Goal: Information Seeking & Learning: Check status

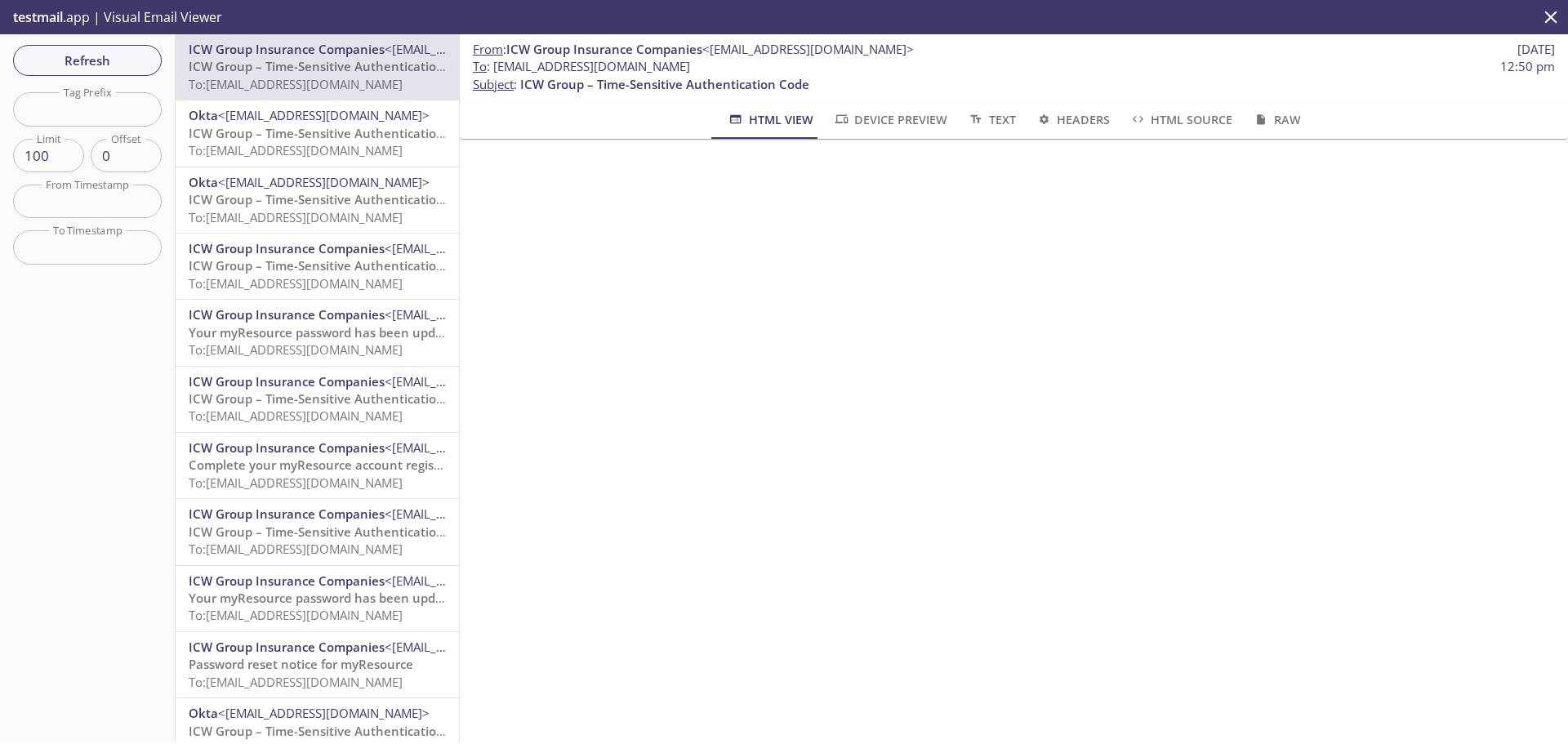
click at [127, 62] on span "Refresh" at bounding box center [87, 60] width 123 height 21
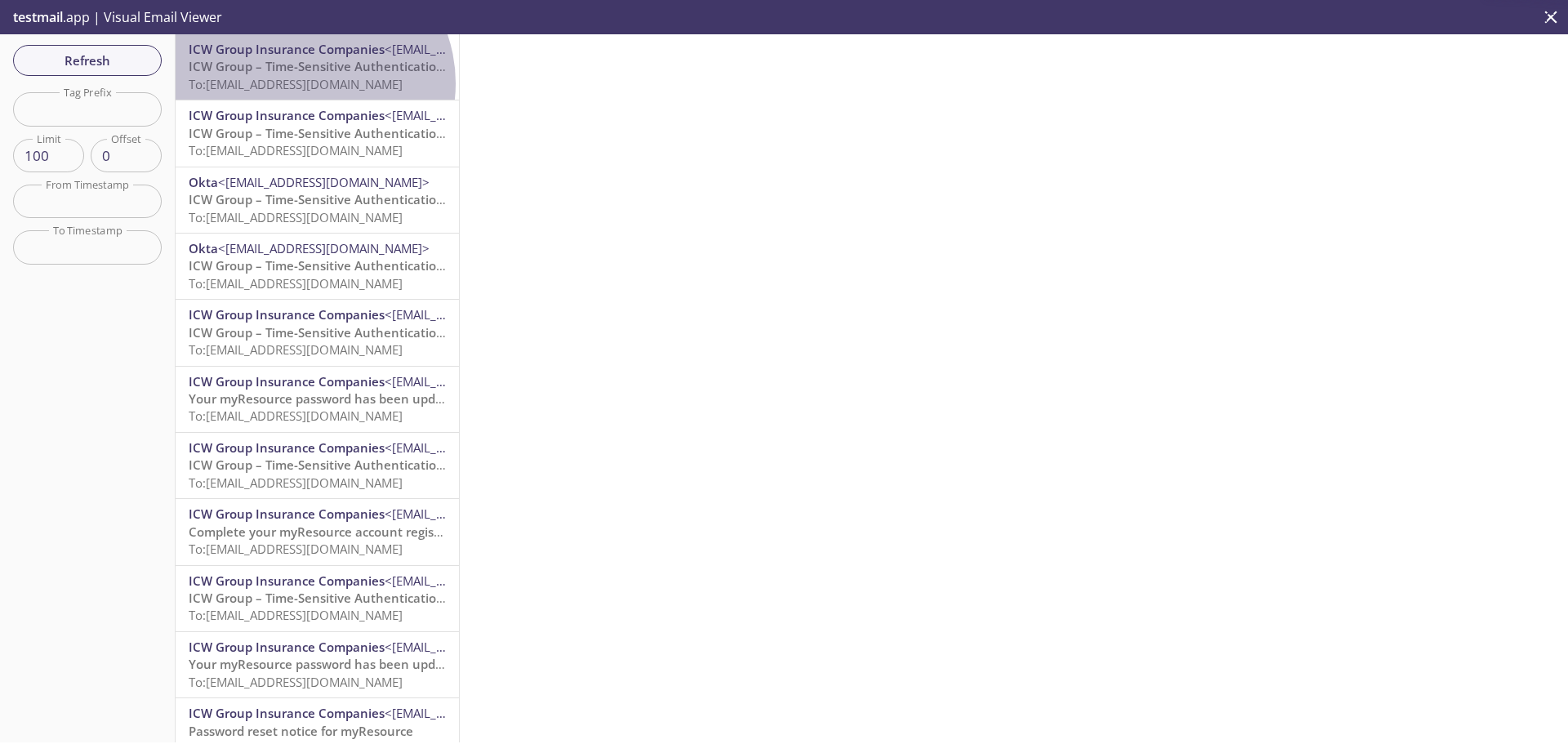
click at [306, 83] on span "To: [EMAIL_ADDRESS][DOMAIN_NAME]" at bounding box center [296, 84] width 214 height 16
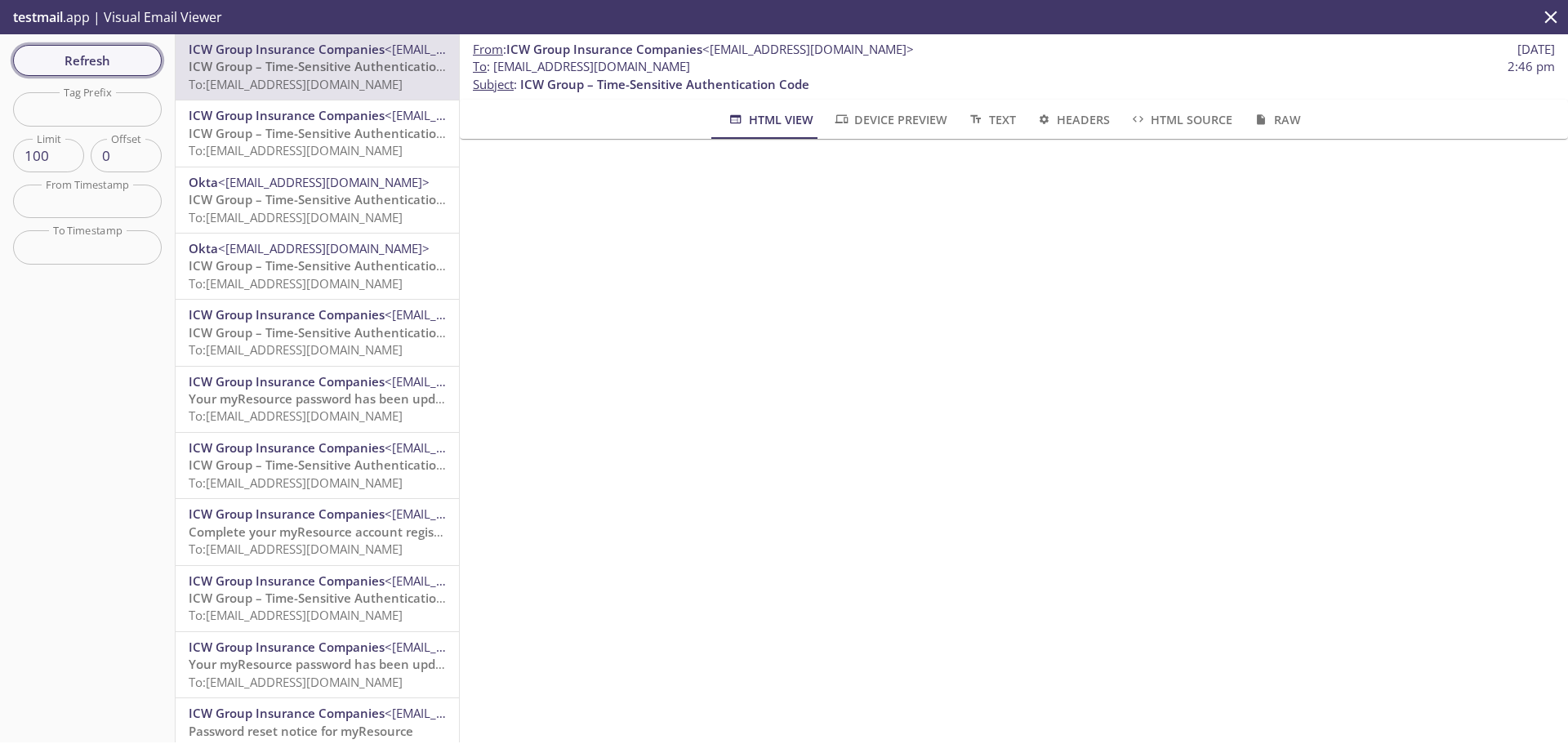
click at [92, 55] on span "Refresh" at bounding box center [87, 60] width 123 height 21
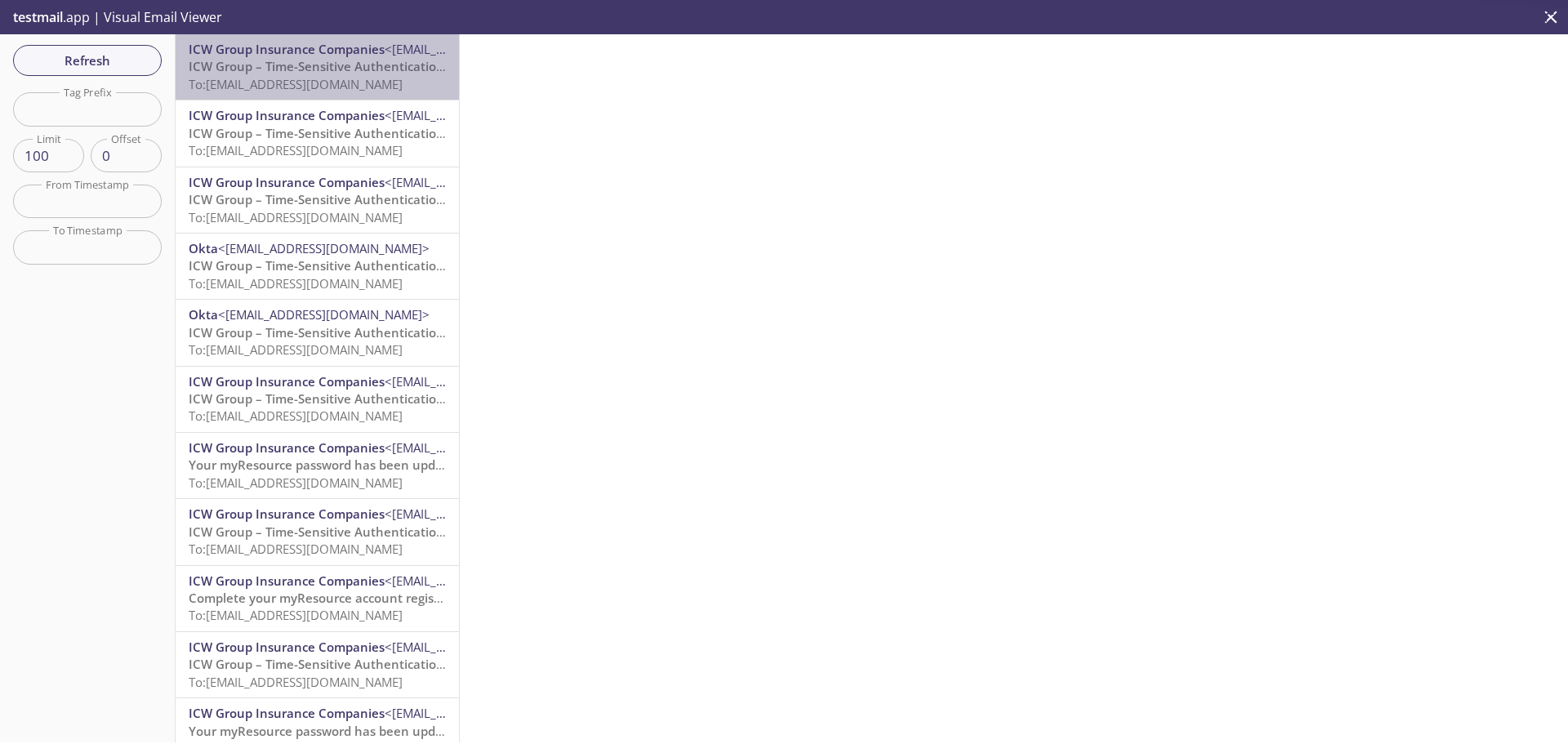
click at [372, 83] on span "To: [EMAIL_ADDRESS][DOMAIN_NAME]" at bounding box center [296, 84] width 214 height 16
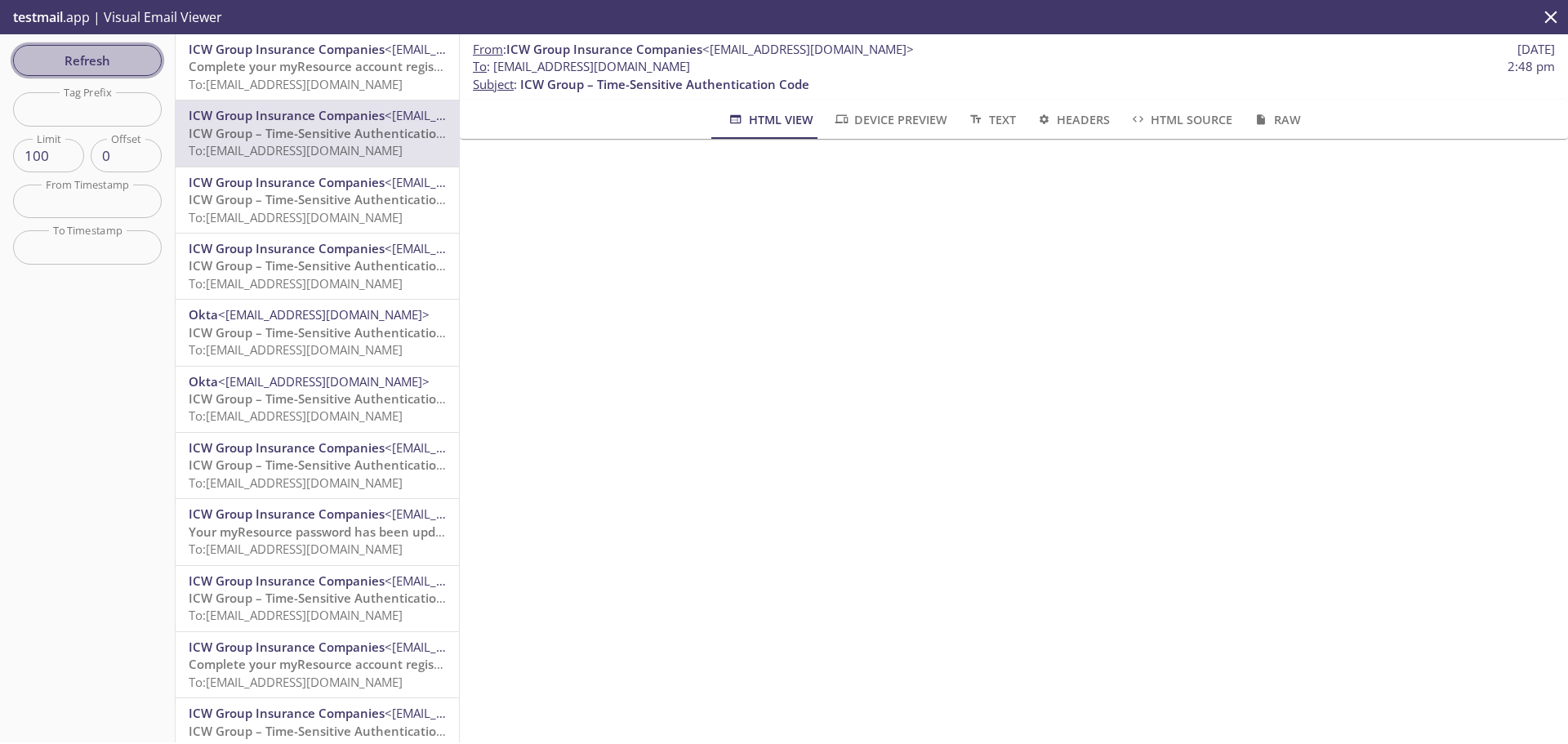
click at [64, 68] on span "Refresh" at bounding box center [87, 60] width 123 height 21
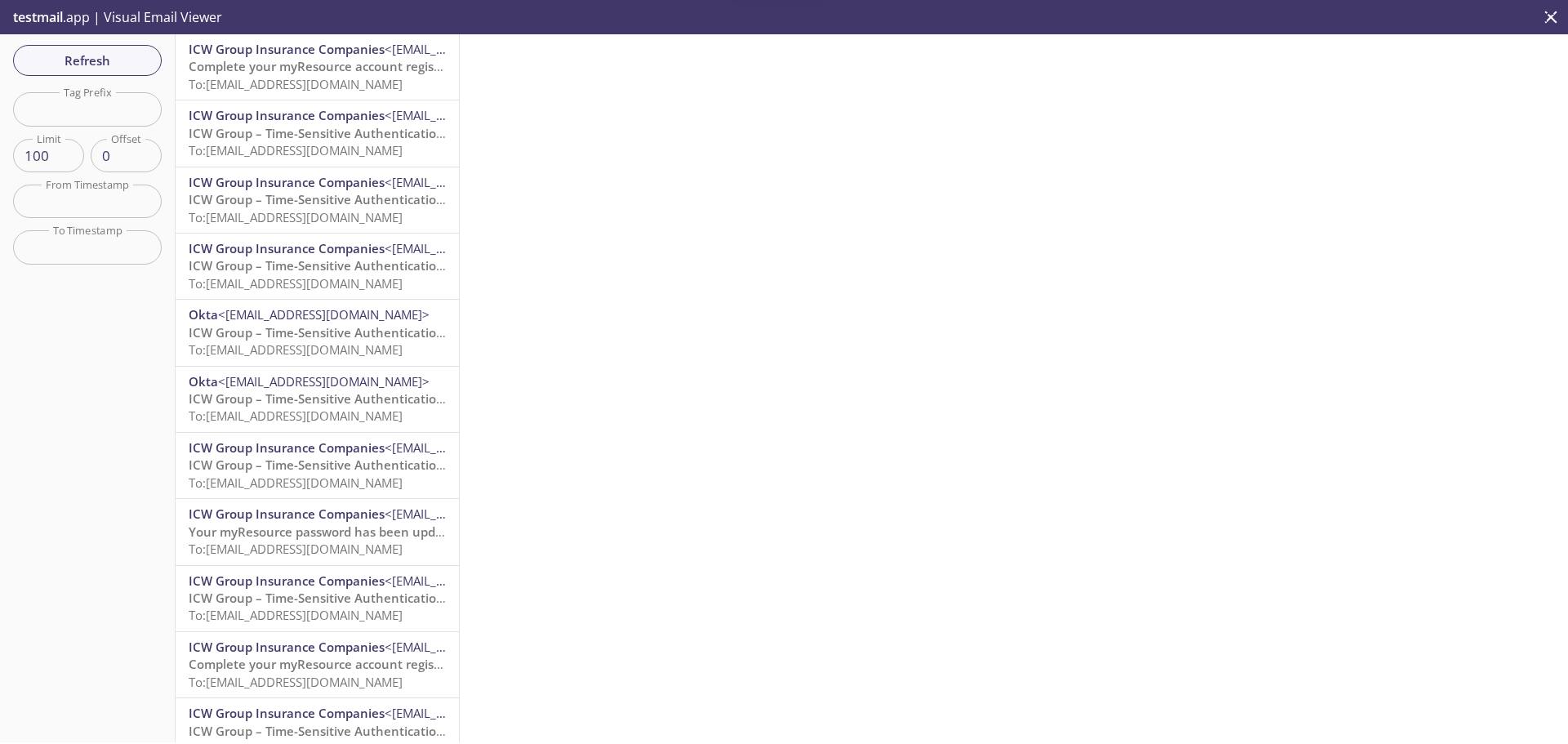
click at [333, 73] on span "Complete your myResource account registration" at bounding box center [332, 66] width 286 height 16
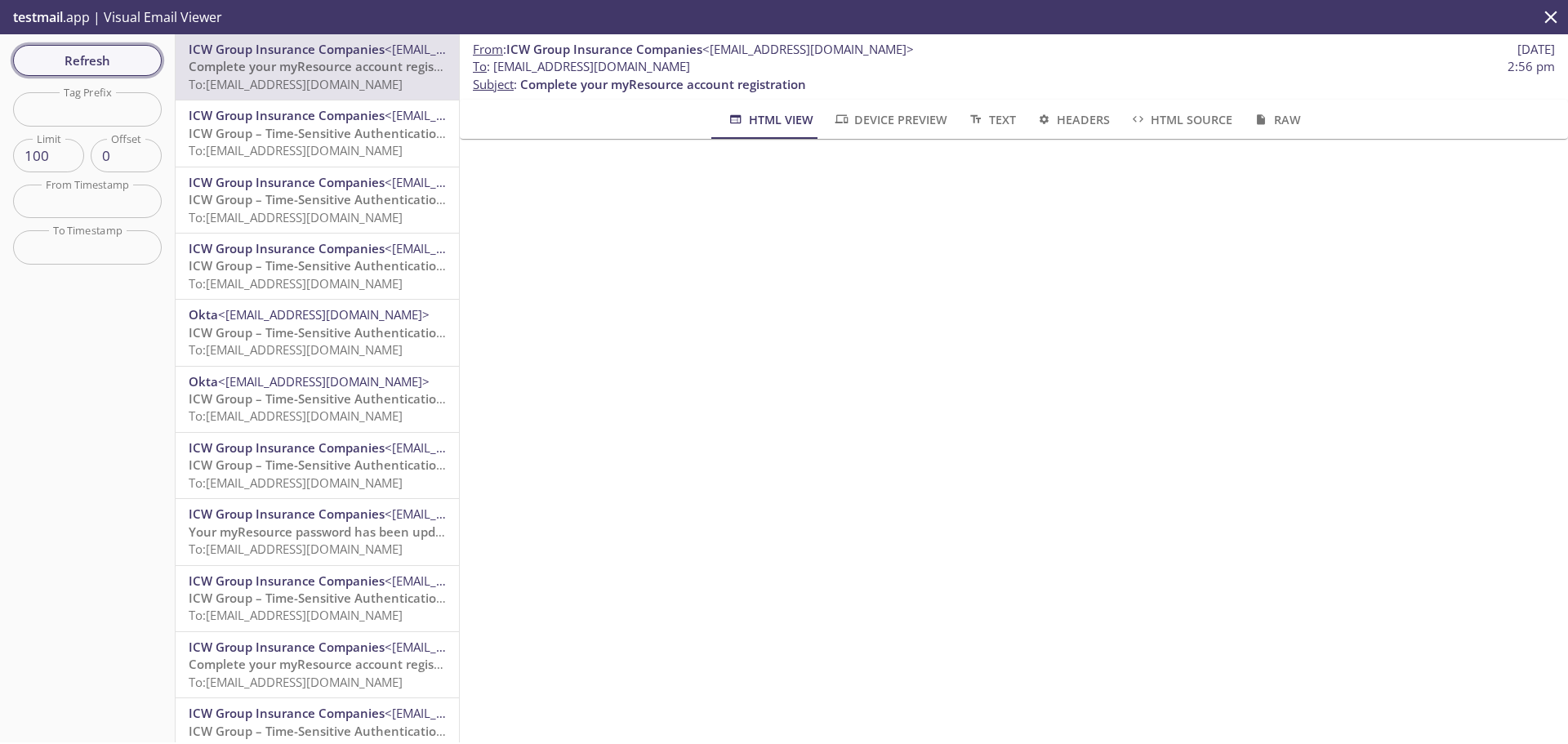
click at [119, 58] on span "Refresh" at bounding box center [87, 60] width 123 height 21
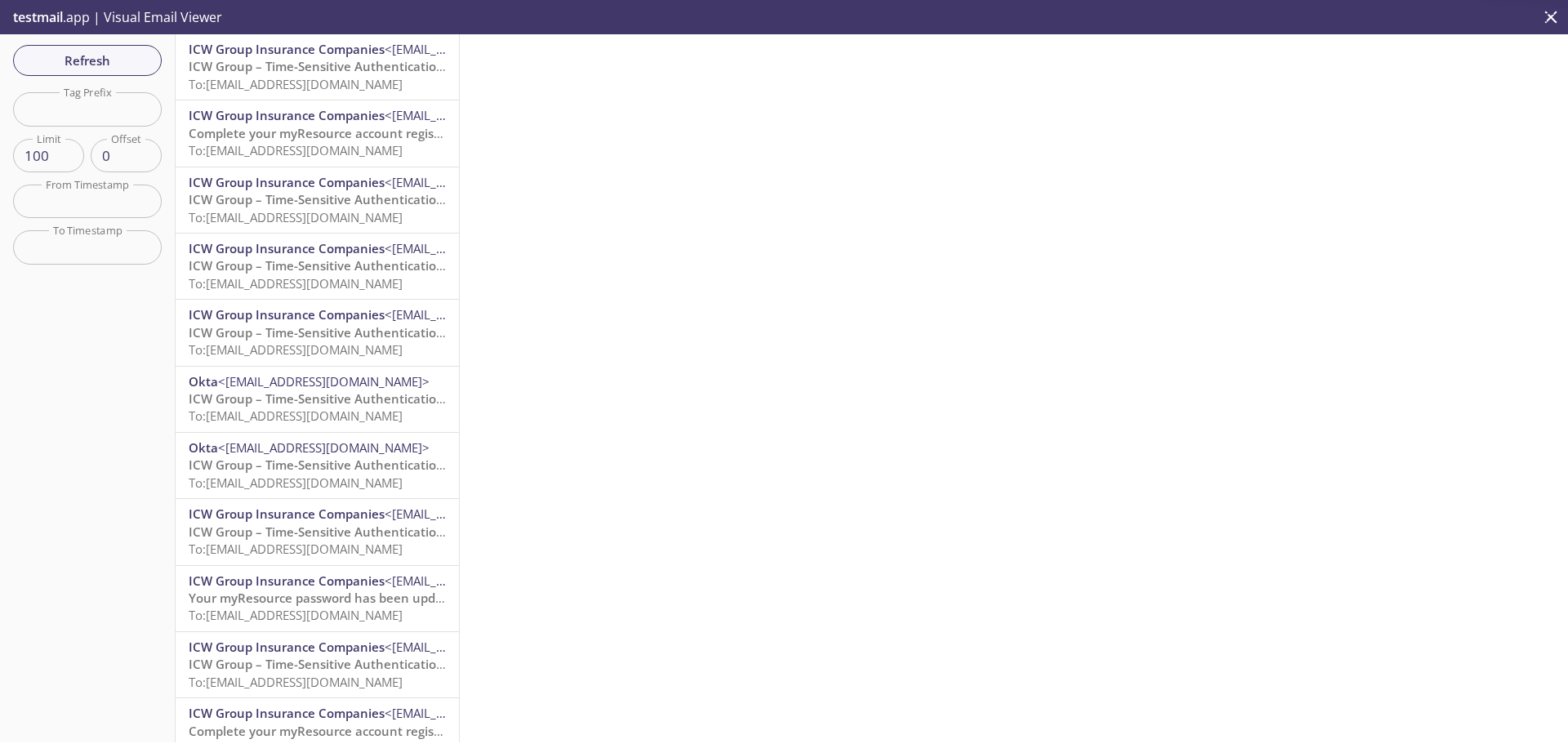
click at [372, 79] on span "To: [EMAIL_ADDRESS][DOMAIN_NAME]" at bounding box center [296, 84] width 214 height 16
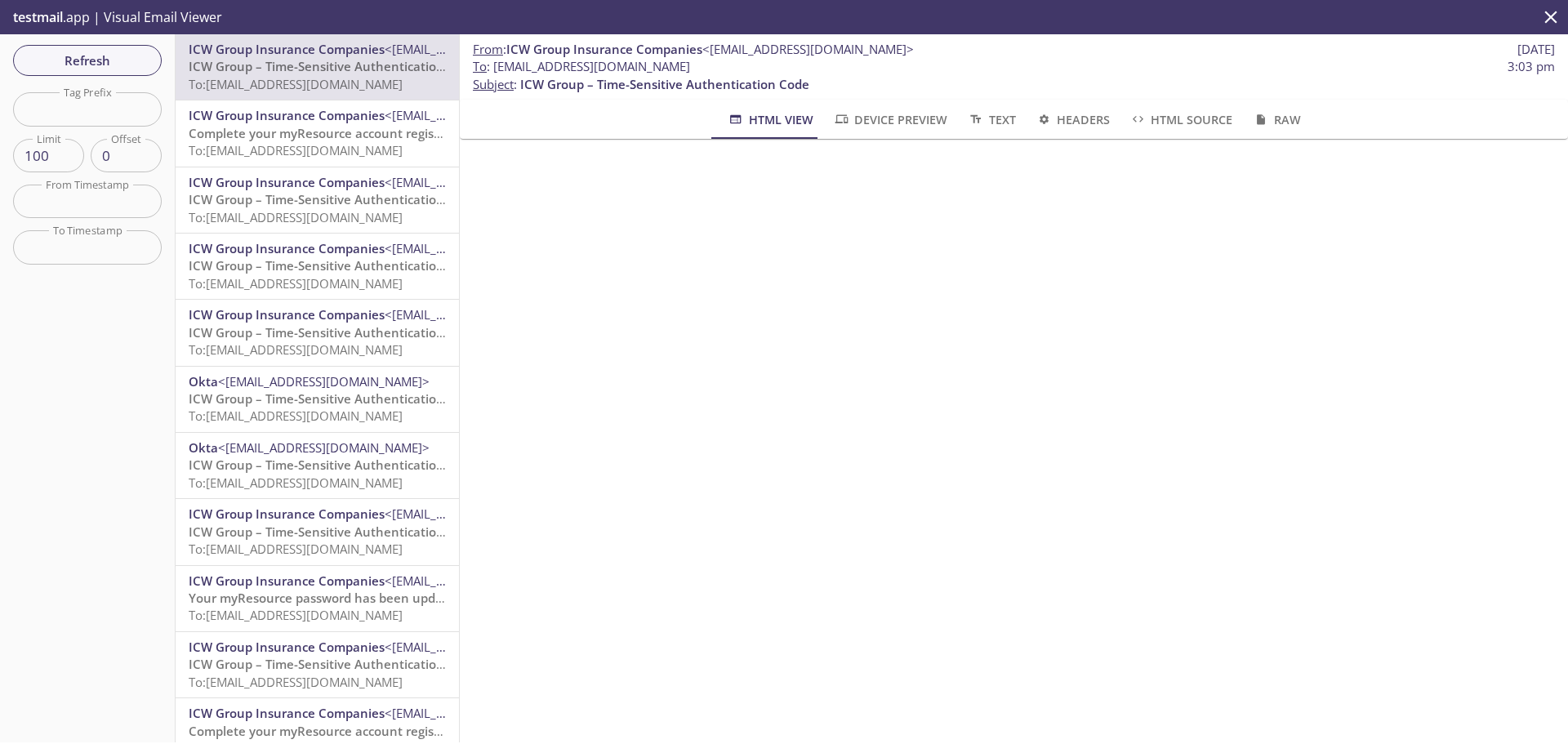
drag, startPoint x: 740, startPoint y: 72, endPoint x: 492, endPoint y: 70, distance: 248.0
click at [492, 70] on span "To : [EMAIL_ADDRESS][DOMAIN_NAME]" at bounding box center [581, 66] width 218 height 17
copy span "[EMAIL_ADDRESS][DOMAIN_NAME]"
click at [79, 55] on span "Refresh" at bounding box center [87, 60] width 123 height 21
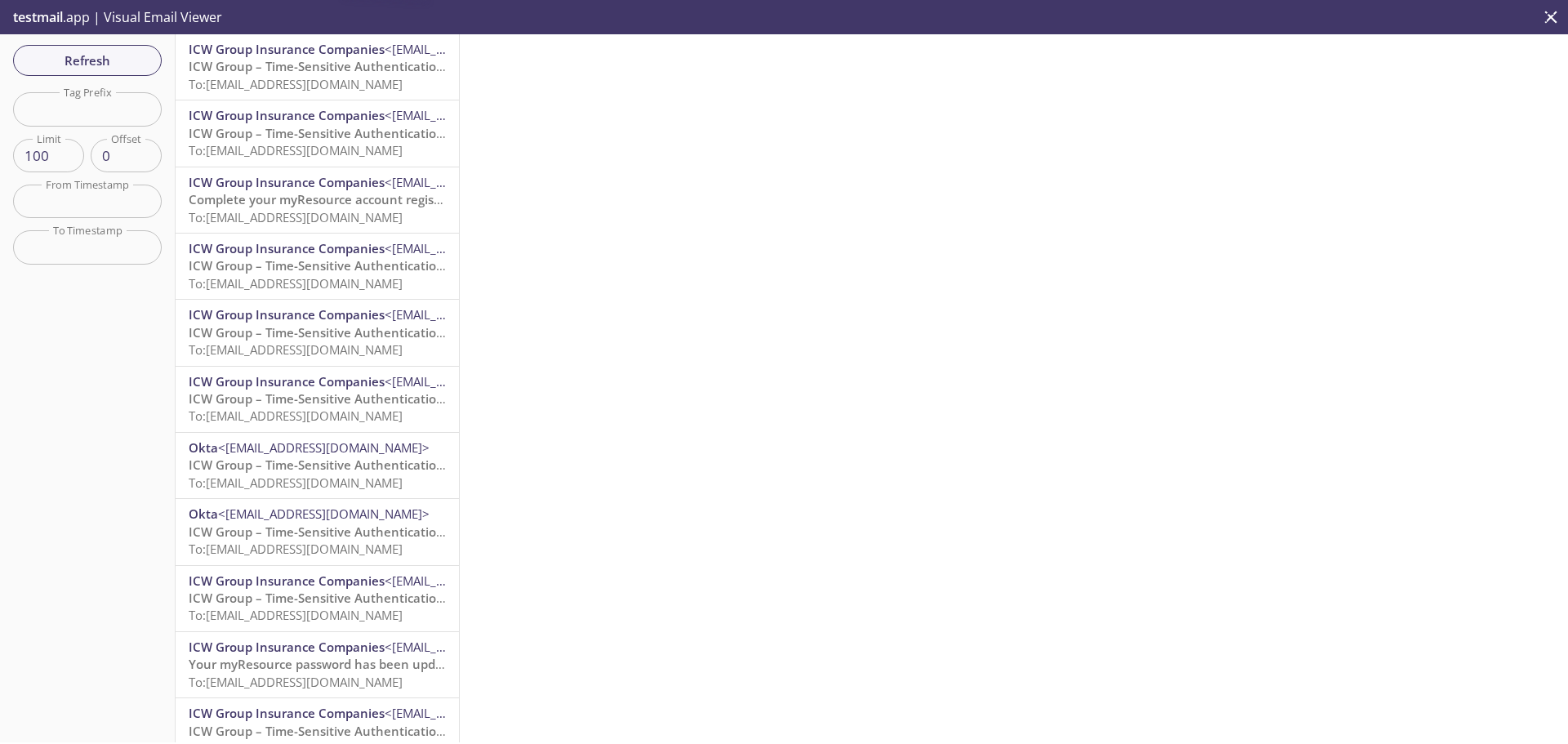
click at [339, 82] on span "To: [EMAIL_ADDRESS][DOMAIN_NAME]" at bounding box center [296, 84] width 214 height 16
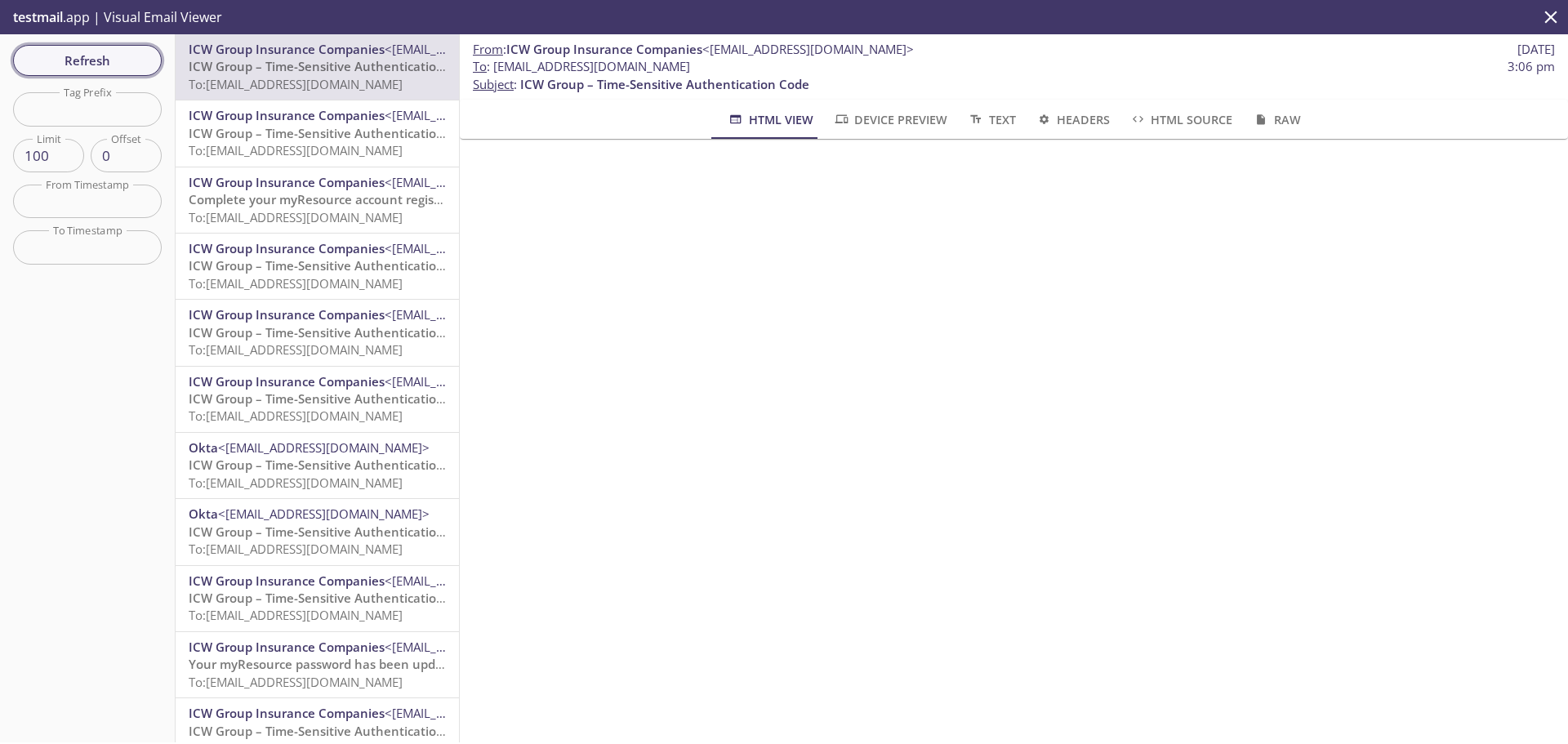
click at [133, 55] on span "Refresh" at bounding box center [87, 60] width 123 height 21
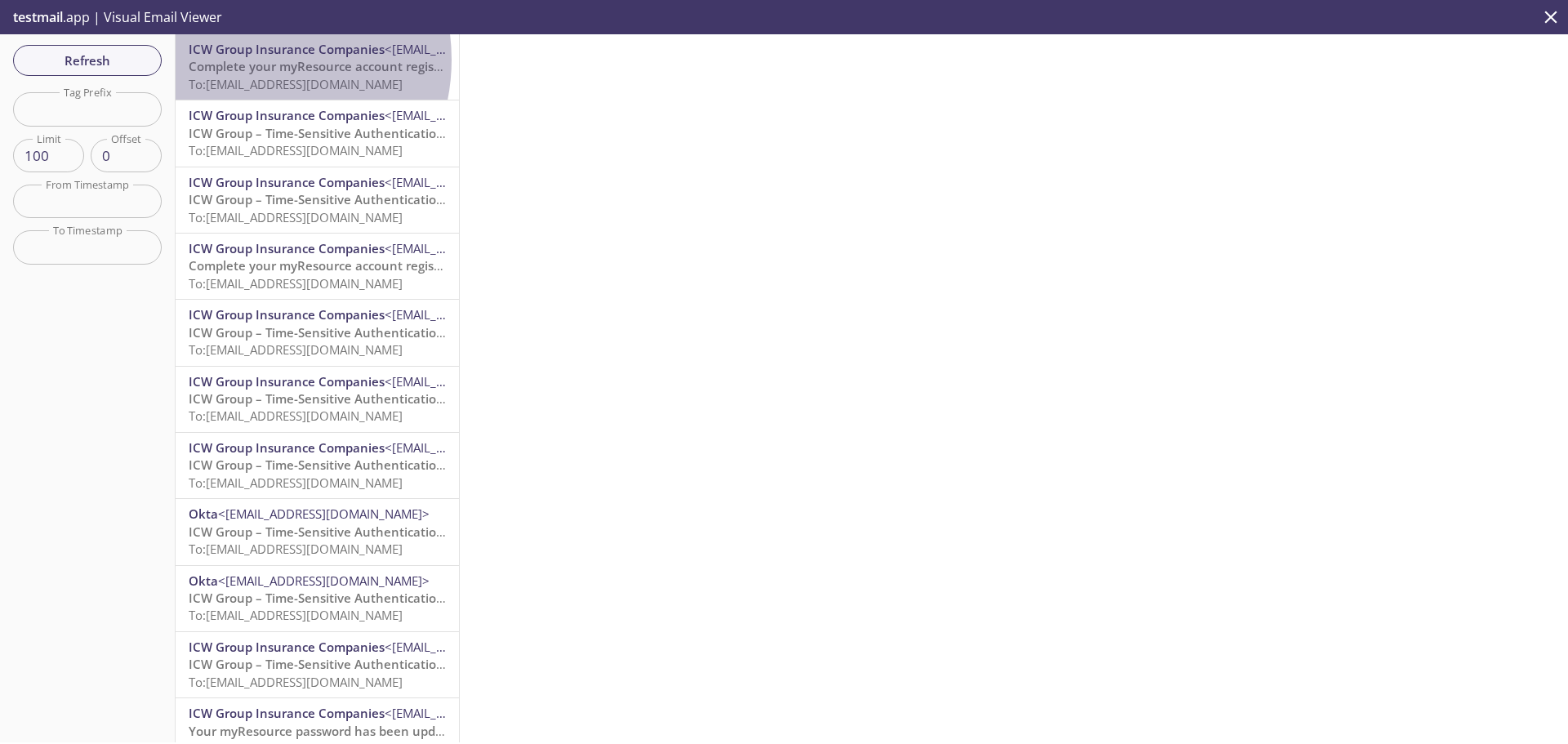
click at [246, 60] on span "Complete your myResource account registration" at bounding box center [332, 66] width 286 height 16
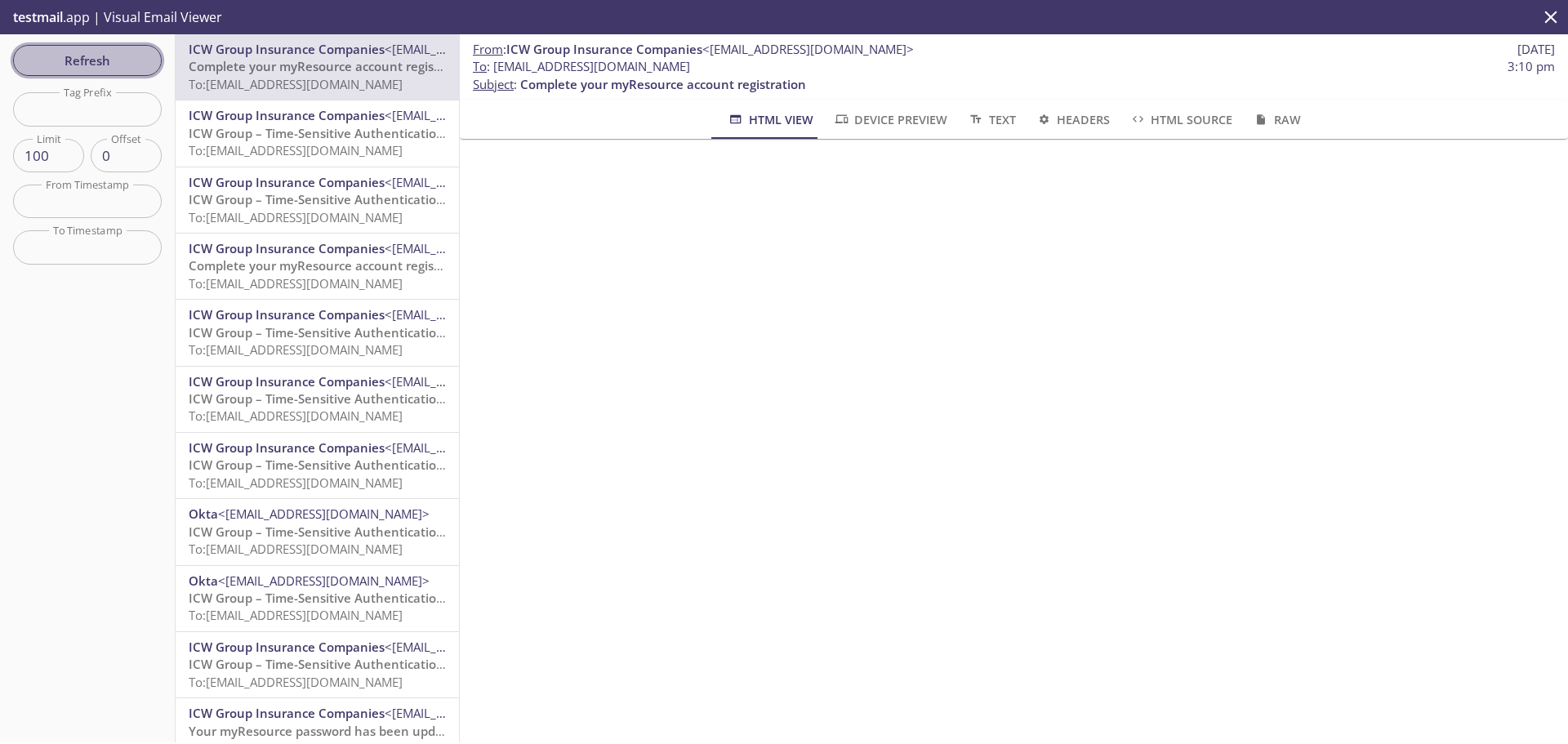
click at [124, 53] on span "Refresh" at bounding box center [87, 60] width 123 height 21
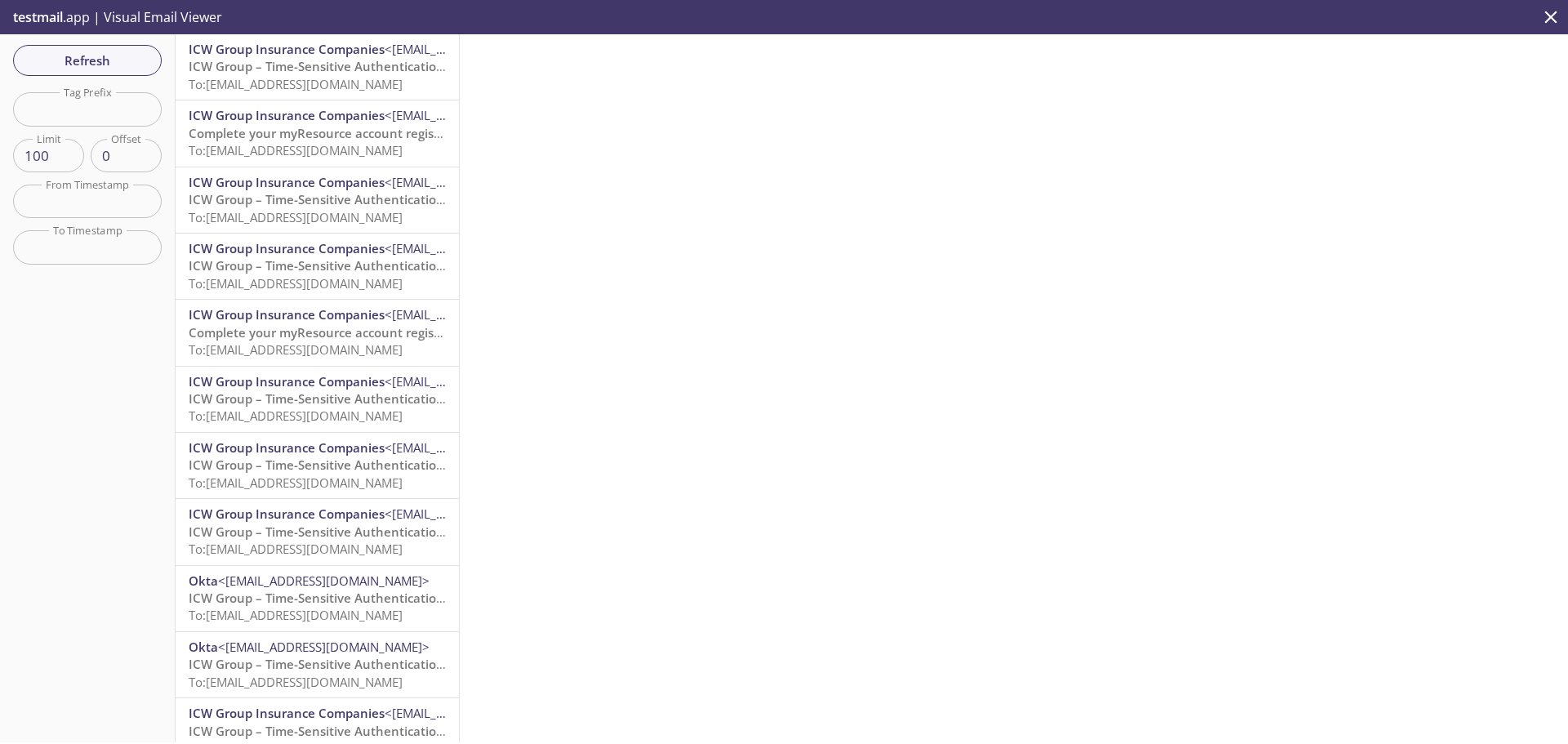
click at [360, 71] on span "ICW Group – Time-Sensitive Authentication Code" at bounding box center [333, 66] width 289 height 16
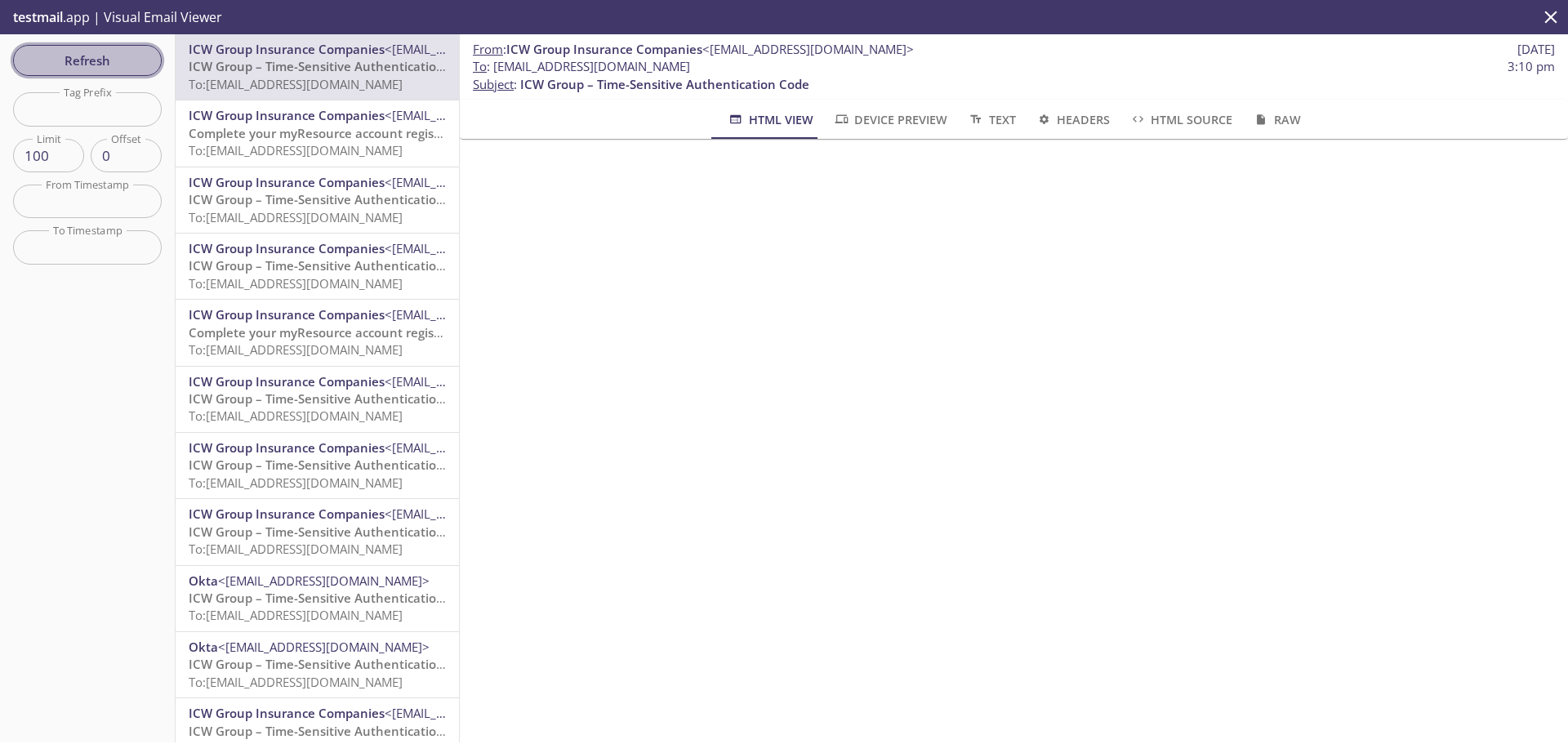
click at [89, 56] on span "Refresh" at bounding box center [87, 60] width 123 height 21
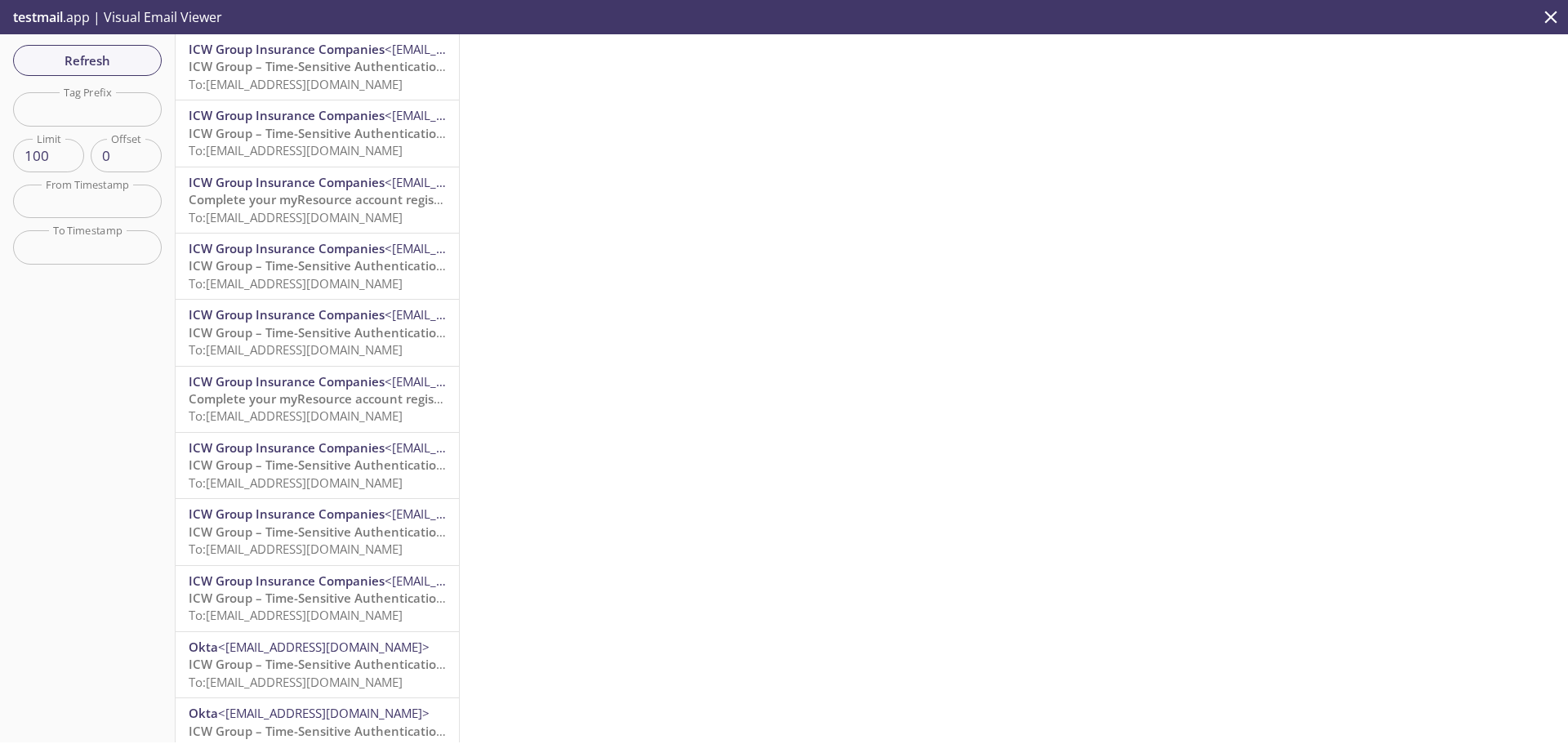
click at [320, 69] on span "ICW Group – Time-Sensitive Authentication Code" at bounding box center [333, 66] width 289 height 16
